Goal: Book appointment/travel/reservation

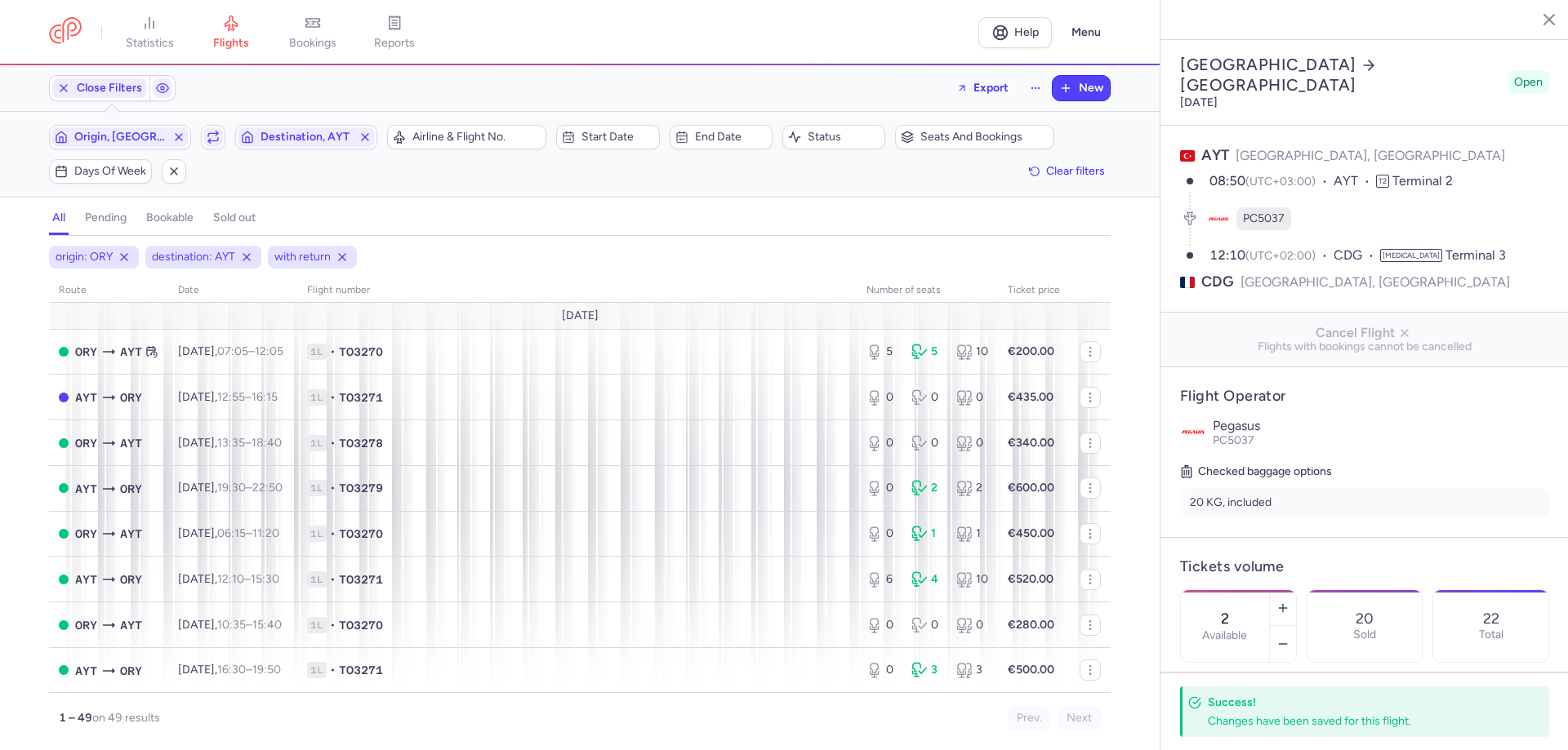
select select "hours"
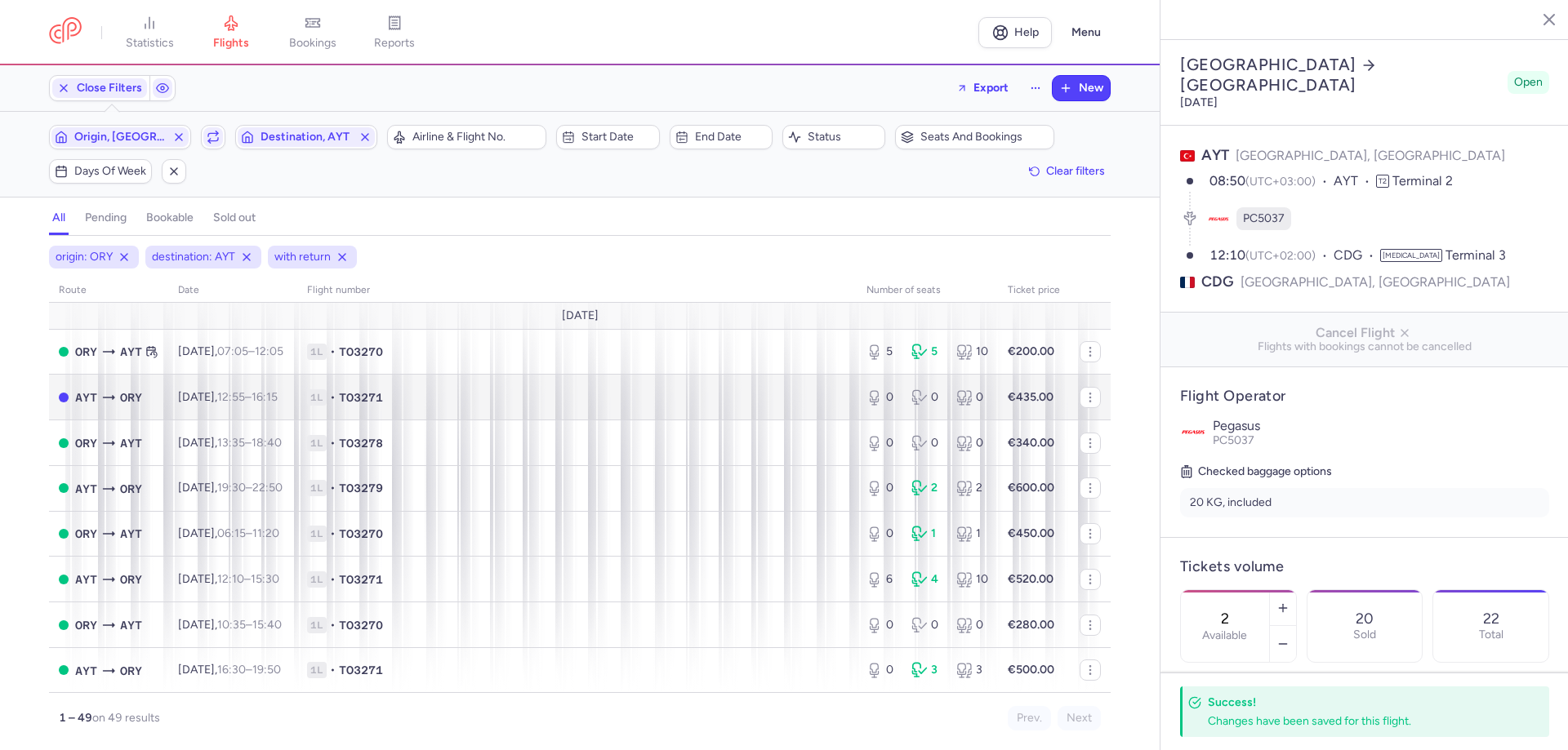
scroll to position [388, 0]
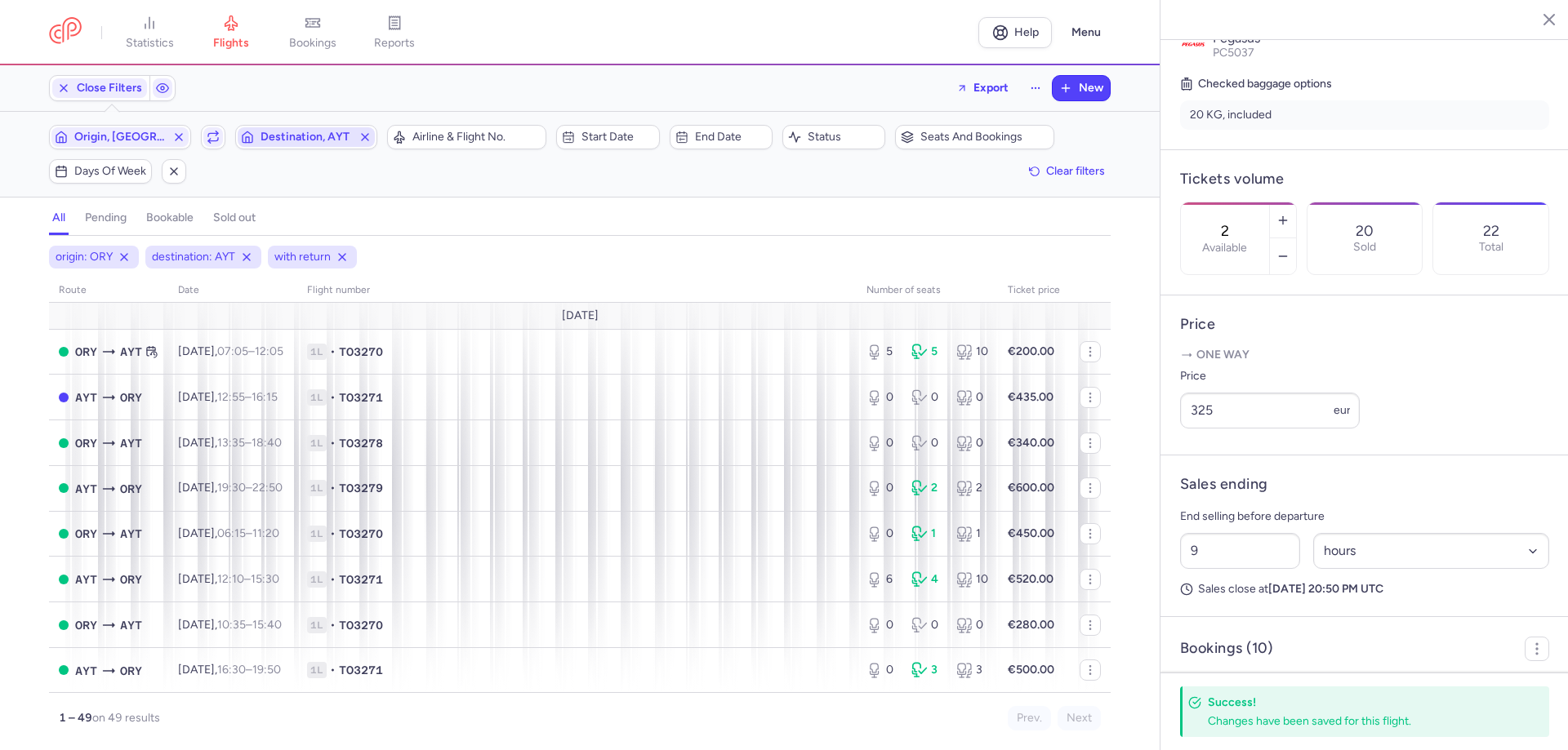
click at [280, 144] on span "Destination, AYT" at bounding box center [306, 137] width 91 height 13
click at [148, 139] on span "Origin, [GEOGRAPHIC_DATA]" at bounding box center [119, 137] width 91 height 13
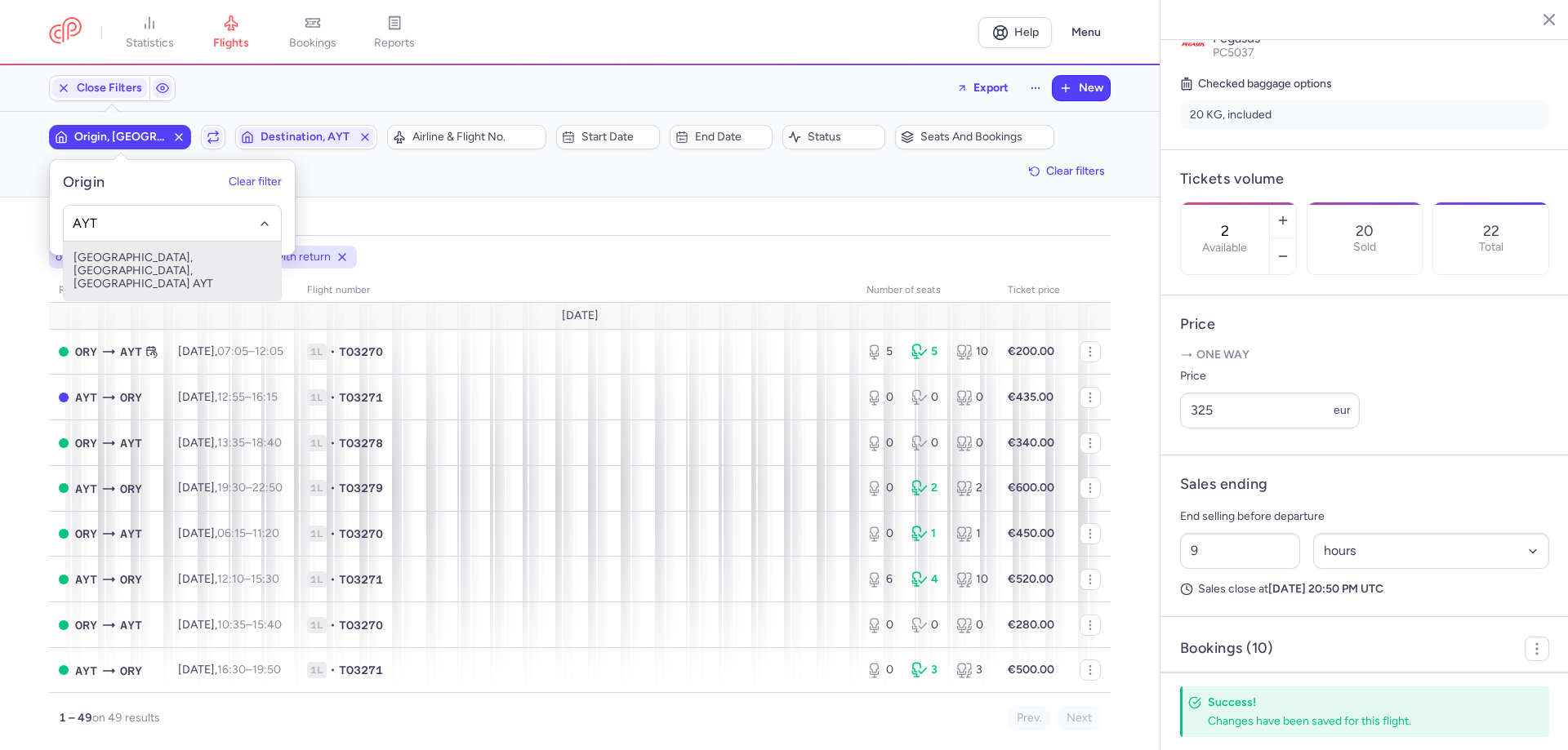
drag, startPoint x: 190, startPoint y: 260, endPoint x: 213, endPoint y: 250, distance: 25.1
click at [192, 262] on span "[GEOGRAPHIC_DATA], [GEOGRAPHIC_DATA], [GEOGRAPHIC_DATA] AYT" at bounding box center [172, 270] width 217 height 58
type input "AYT"
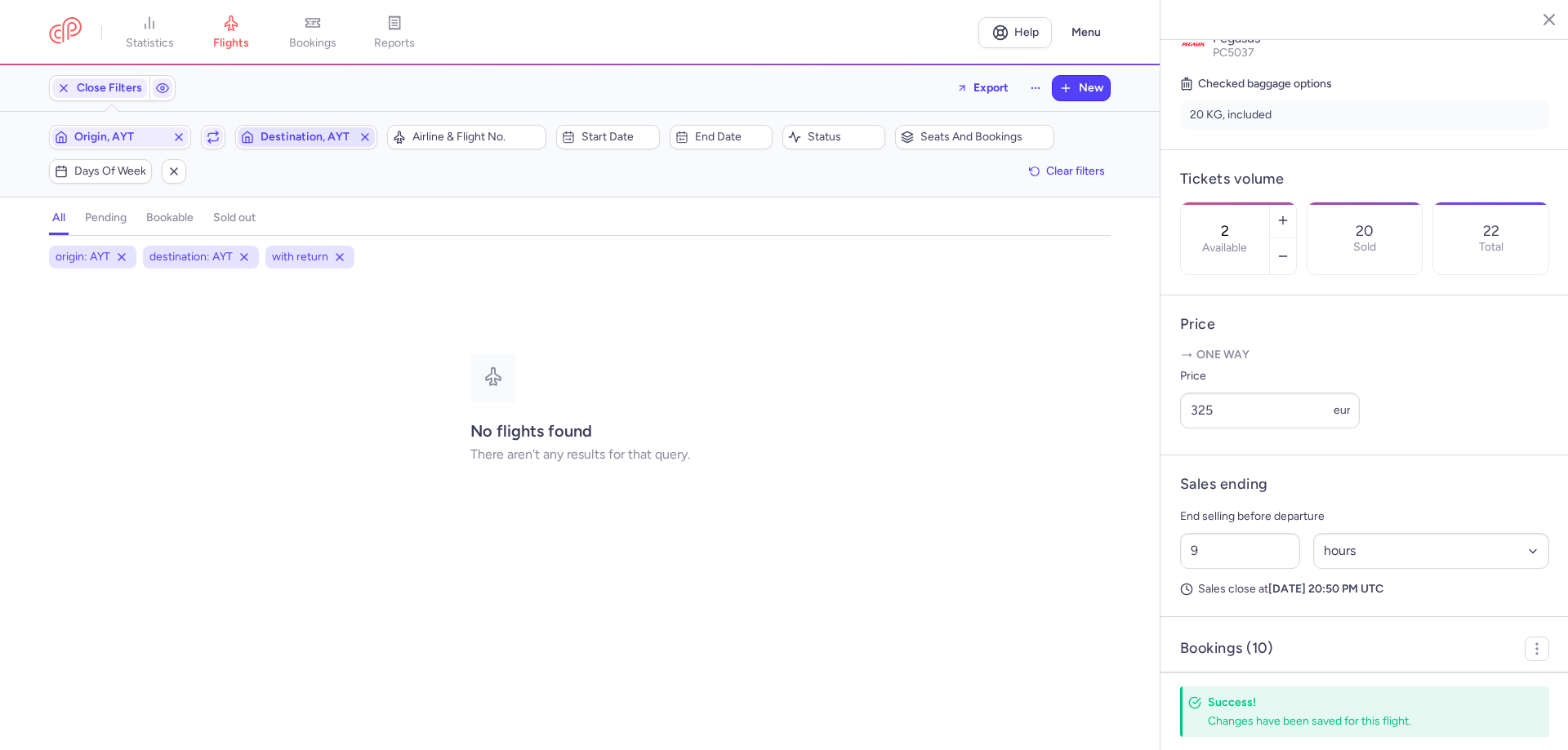
click at [293, 137] on span "Destination, AYT" at bounding box center [306, 137] width 91 height 13
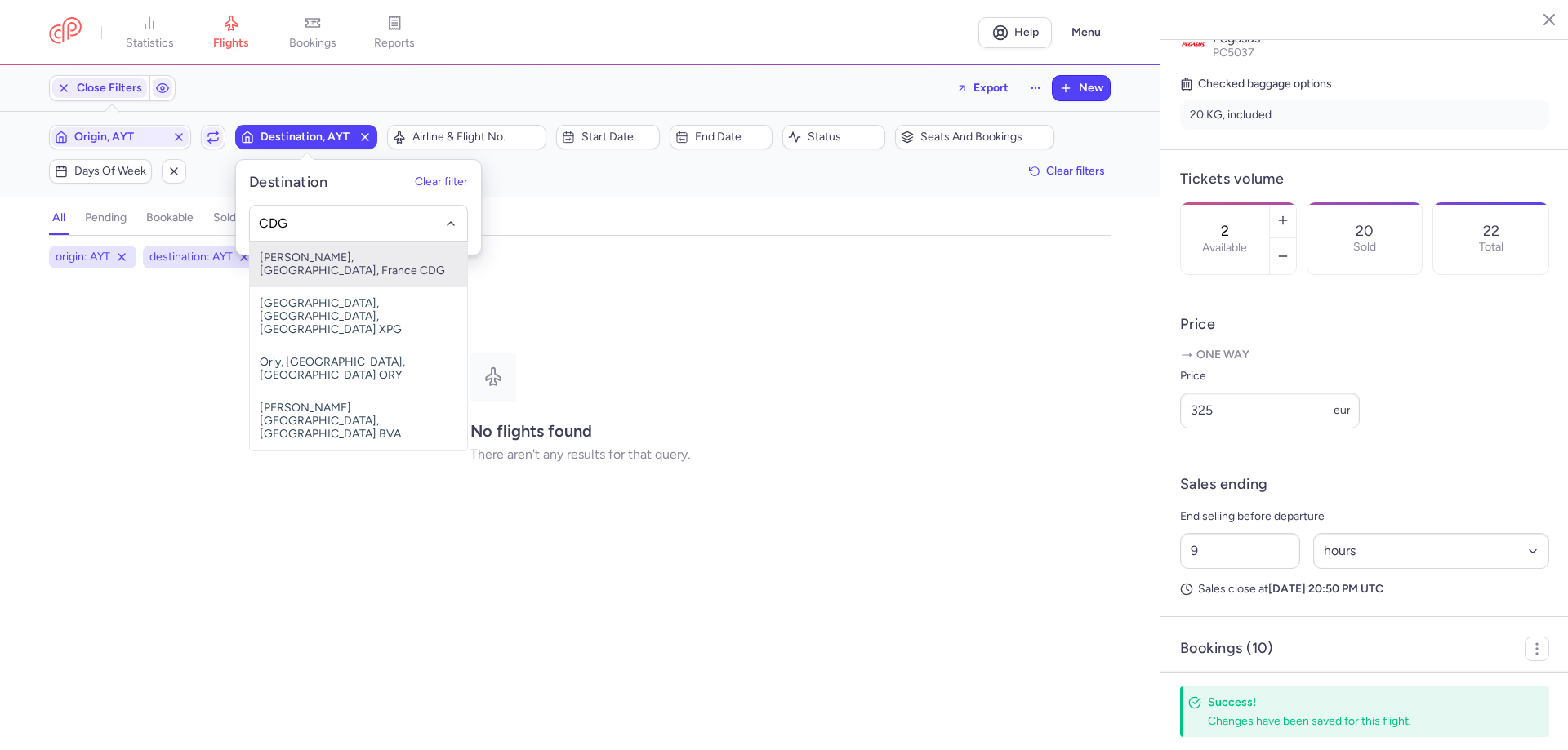
click at [342, 255] on span "[PERSON_NAME], [GEOGRAPHIC_DATA], France CDG" at bounding box center [358, 264] width 217 height 45
type input "CDG"
